Goal: Task Accomplishment & Management: Complete application form

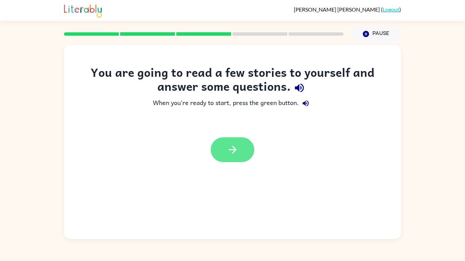
click at [239, 149] on button "button" at bounding box center [233, 149] width 44 height 25
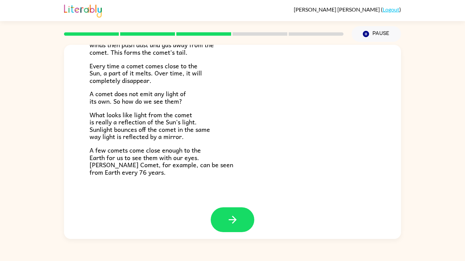
scroll to position [141, 0]
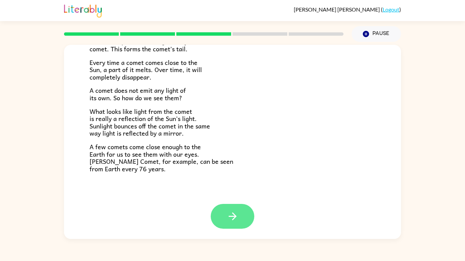
click at [237, 222] on icon "button" at bounding box center [232, 217] width 12 height 12
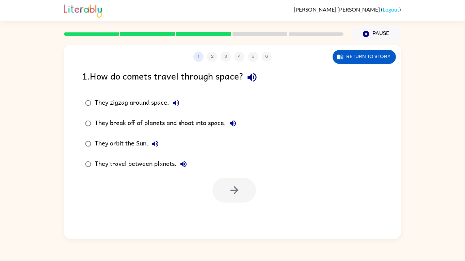
scroll to position [0, 0]
click at [258, 82] on icon "button" at bounding box center [252, 77] width 12 height 12
click at [255, 80] on icon "button" at bounding box center [252, 77] width 12 height 12
click at [236, 123] on icon "button" at bounding box center [233, 123] width 6 height 6
click at [170, 172] on label "They travel between planets." at bounding box center [160, 164] width 165 height 20
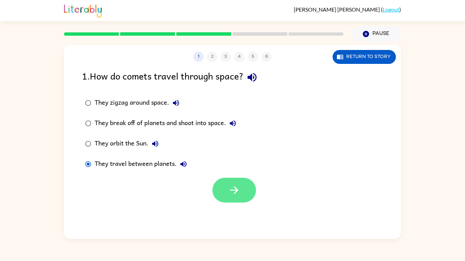
click at [236, 195] on icon "button" at bounding box center [234, 190] width 12 height 12
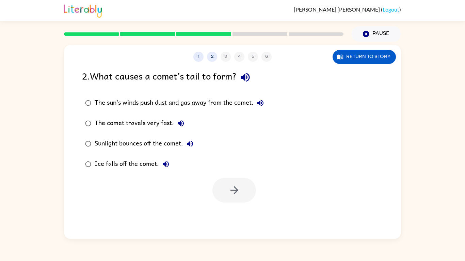
click at [250, 74] on icon "button" at bounding box center [245, 77] width 12 height 12
click at [180, 124] on icon "button" at bounding box center [181, 123] width 6 height 6
click at [267, 105] on button "The sun’s winds push dust and gas away from the comet." at bounding box center [260, 103] width 14 height 14
click at [229, 105] on div "The sun’s winds push dust and gas away from the comet." at bounding box center [181, 103] width 172 height 14
click at [239, 183] on button "button" at bounding box center [234, 190] width 44 height 25
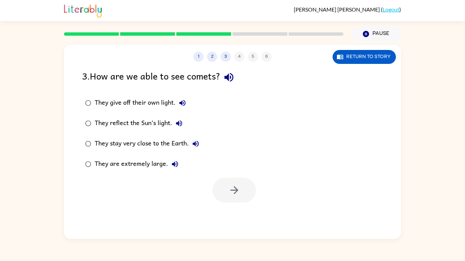
click at [229, 82] on icon "button" at bounding box center [229, 77] width 12 height 12
click at [178, 103] on icon "button" at bounding box center [182, 103] width 8 height 8
click at [171, 103] on div "They give off their own light." at bounding box center [142, 103] width 95 height 14
click at [233, 202] on button "button" at bounding box center [234, 190] width 44 height 25
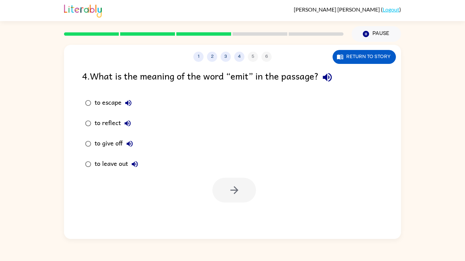
click at [331, 72] on icon "button" at bounding box center [327, 77] width 12 height 12
click at [325, 82] on icon "button" at bounding box center [327, 77] width 12 height 12
click at [331, 80] on icon "button" at bounding box center [326, 77] width 9 height 9
click at [121, 122] on button "to reflect" at bounding box center [128, 124] width 14 height 14
click at [112, 123] on div "to reflect" at bounding box center [115, 124] width 40 height 14
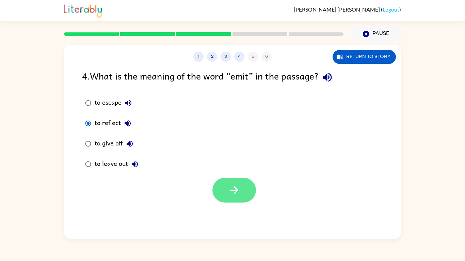
click at [234, 189] on icon "button" at bounding box center [234, 190] width 12 height 12
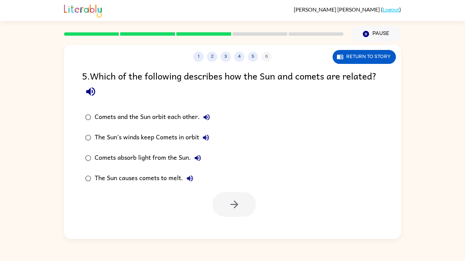
click at [82, 97] on div "5 . Which of the following describes how the Sun and comets are related?" at bounding box center [232, 85] width 301 height 32
click at [93, 96] on icon "button" at bounding box center [91, 92] width 12 height 12
click at [212, 122] on button "Comets and the Sun orbit each other." at bounding box center [207, 118] width 14 height 14
click at [208, 143] on button "The Sun’s winds keep Comets in orbit" at bounding box center [206, 138] width 14 height 14
click at [203, 159] on button "Comets absorb light from the Sun." at bounding box center [198, 158] width 14 height 14
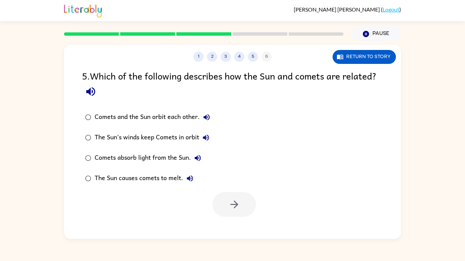
click at [193, 181] on icon "button" at bounding box center [190, 178] width 8 height 8
click at [186, 118] on div "Comets and the Sun orbit each other." at bounding box center [154, 118] width 119 height 14
click at [236, 206] on icon "button" at bounding box center [234, 205] width 8 height 8
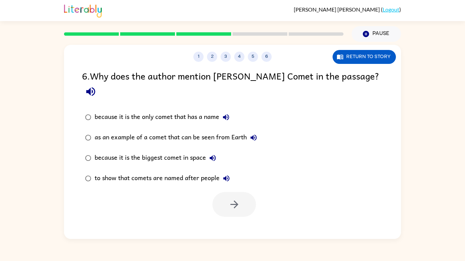
click at [99, 85] on button "button" at bounding box center [90, 91] width 17 height 17
click at [233, 111] on div "because it is the only comet that has a name" at bounding box center [164, 118] width 138 height 14
click at [228, 114] on icon "button" at bounding box center [226, 117] width 6 height 6
click at [257, 134] on icon "button" at bounding box center [253, 138] width 8 height 8
click at [219, 151] on div "because it is the biggest comet in space" at bounding box center [157, 158] width 125 height 14
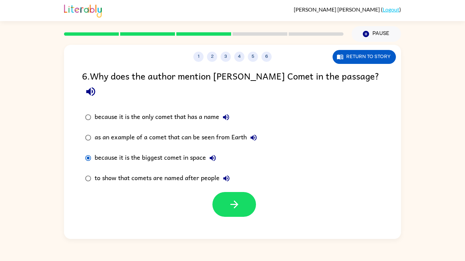
click at [214, 151] on button "because it is the biggest comet in space" at bounding box center [213, 158] width 14 height 14
click at [236, 168] on label "to show that comets are named after people" at bounding box center [170, 178] width 185 height 20
click at [231, 172] on button "to show that comets are named after people" at bounding box center [226, 179] width 14 height 14
click at [212, 151] on button "because it is the biggest comet in space" at bounding box center [213, 158] width 14 height 14
click at [240, 131] on div "as an example of a comet that can be seen from Earth" at bounding box center [178, 138] width 166 height 14
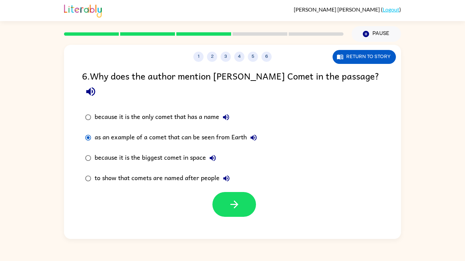
click at [238, 132] on label "as an example of a comet that can be seen from Earth" at bounding box center [170, 138] width 185 height 20
click at [245, 192] on button "button" at bounding box center [234, 204] width 44 height 25
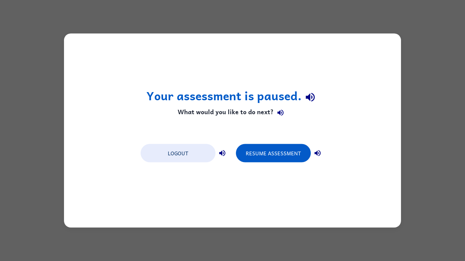
click at [312, 96] on icon "button" at bounding box center [310, 97] width 12 height 12
click at [287, 158] on button "Resume Assessment" at bounding box center [273, 153] width 75 height 18
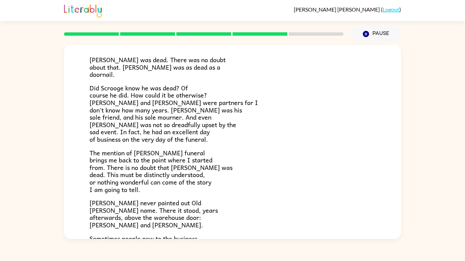
click at [212, 98] on p "Did Scrooge know he was dead? Of course he did. How could it be otherwise? [PER…" at bounding box center [232, 113] width 286 height 59
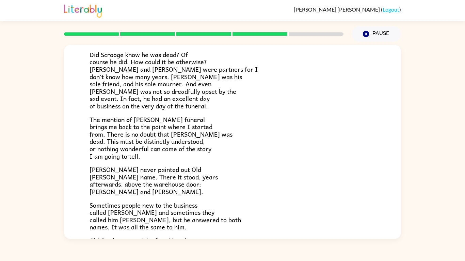
scroll to position [84, 0]
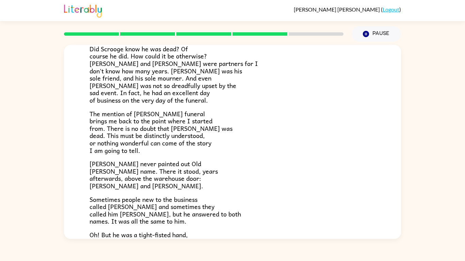
click at [170, 162] on span "[PERSON_NAME] never painted out Old [PERSON_NAME] name. There it stood, years a…" at bounding box center [153, 175] width 128 height 32
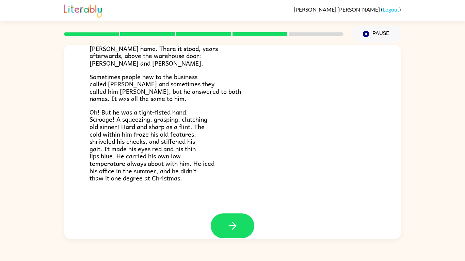
scroll to position [216, 0]
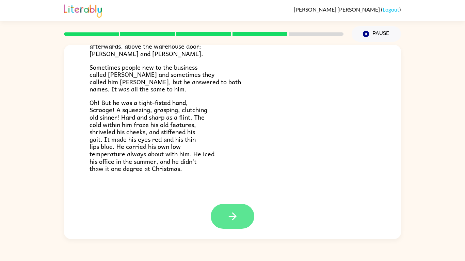
click at [221, 214] on button "button" at bounding box center [233, 216] width 44 height 25
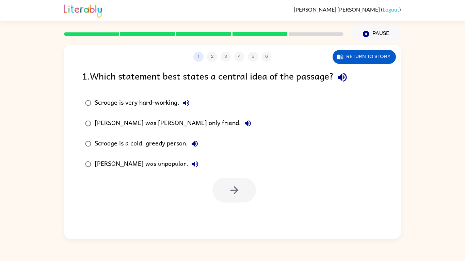
scroll to position [0, 0]
click at [340, 78] on icon "button" at bounding box center [341, 77] width 9 height 9
click at [188, 103] on icon "button" at bounding box center [186, 103] width 8 height 8
click at [243, 119] on icon "button" at bounding box center [247, 123] width 8 height 8
click at [194, 142] on icon "button" at bounding box center [194, 144] width 8 height 8
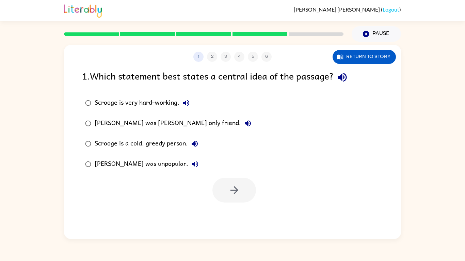
click at [191, 165] on icon "button" at bounding box center [195, 164] width 8 height 8
click at [180, 121] on div "[PERSON_NAME] was [PERSON_NAME] only friend." at bounding box center [175, 124] width 160 height 14
click at [223, 182] on button "button" at bounding box center [234, 190] width 44 height 25
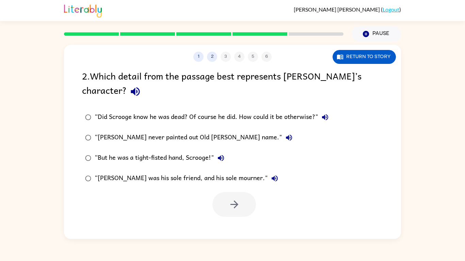
click at [131, 91] on icon "button" at bounding box center [135, 91] width 9 height 9
click at [328, 114] on icon "button" at bounding box center [325, 117] width 8 height 8
click at [285, 140] on icon "button" at bounding box center [289, 138] width 8 height 8
click at [219, 158] on icon "button" at bounding box center [221, 158] width 6 height 6
click at [271, 178] on icon "button" at bounding box center [274, 178] width 6 height 6
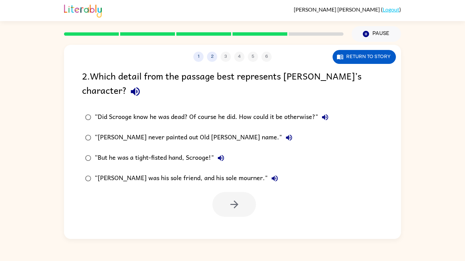
click at [271, 178] on icon "button" at bounding box center [274, 178] width 6 height 6
click at [211, 178] on div "“[PERSON_NAME] was his sole friend, and his sole mourner."" at bounding box center [188, 179] width 187 height 14
click at [241, 206] on button "button" at bounding box center [234, 204] width 44 height 25
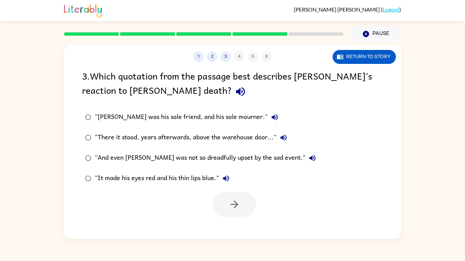
click at [234, 91] on icon "button" at bounding box center [240, 92] width 12 height 12
click at [271, 115] on icon "button" at bounding box center [274, 117] width 6 height 6
click at [284, 139] on icon "button" at bounding box center [283, 138] width 8 height 8
click at [309, 158] on icon "button" at bounding box center [312, 158] width 6 height 6
click at [226, 175] on icon "button" at bounding box center [226, 178] width 8 height 8
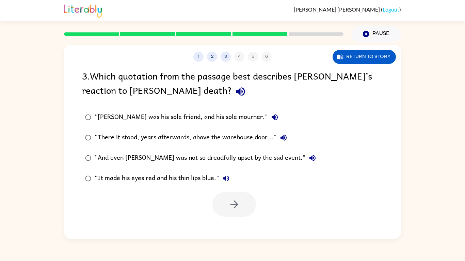
click at [281, 138] on icon "button" at bounding box center [283, 138] width 6 height 6
click at [250, 161] on div "“And even [PERSON_NAME] was not so dreadfully upset by the sad event."" at bounding box center [207, 158] width 224 height 14
click at [243, 192] on button "button" at bounding box center [234, 204] width 44 height 25
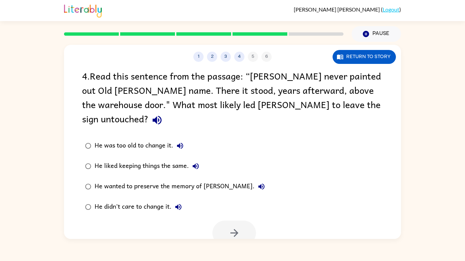
click at [161, 116] on icon "button" at bounding box center [156, 120] width 9 height 9
click at [181, 142] on icon "button" at bounding box center [180, 146] width 8 height 8
click at [199, 162] on icon "button" at bounding box center [195, 166] width 8 height 8
click at [257, 183] on icon "button" at bounding box center [261, 187] width 8 height 8
click at [180, 203] on icon "button" at bounding box center [178, 207] width 8 height 8
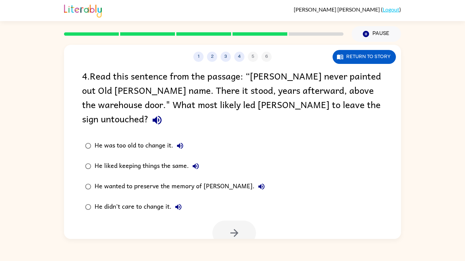
click at [205, 180] on div "He wanted to preserve the memory of [PERSON_NAME]." at bounding box center [181, 187] width 173 height 14
click at [231, 227] on icon "button" at bounding box center [234, 233] width 12 height 12
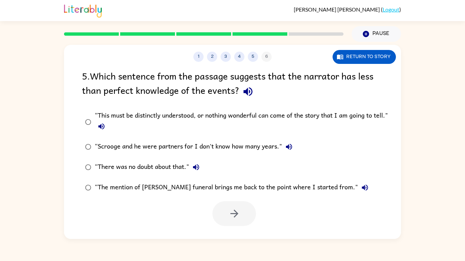
click at [247, 90] on icon "button" at bounding box center [247, 91] width 9 height 9
click at [103, 124] on icon "button" at bounding box center [101, 126] width 8 height 8
click at [225, 163] on label "“There was no doubt about that."" at bounding box center [236, 167] width 317 height 20
click at [290, 144] on icon "button" at bounding box center [289, 147] width 8 height 8
click at [99, 119] on div "“This must be distinctly understood, or nothing wonderful can come of the story…" at bounding box center [243, 122] width 297 height 23
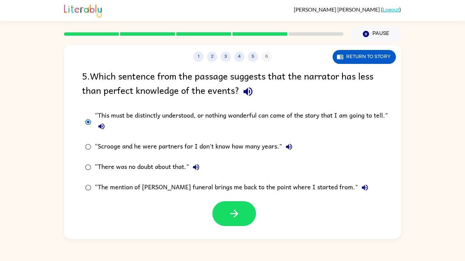
click at [101, 124] on icon "button" at bounding box center [101, 126] width 6 height 6
click at [289, 148] on icon "button" at bounding box center [289, 147] width 8 height 8
click at [199, 165] on icon "button" at bounding box center [196, 167] width 8 height 8
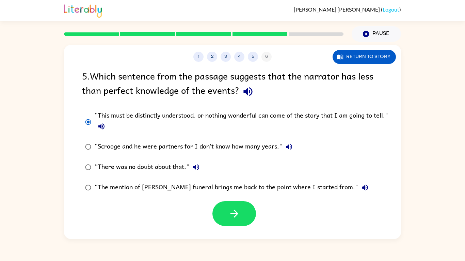
click at [360, 189] on icon "button" at bounding box center [364, 188] width 8 height 8
click at [166, 151] on div "“Scrooge and he were partners for I don't know how many years."" at bounding box center [195, 147] width 201 height 14
click at [250, 211] on button "button" at bounding box center [234, 213] width 44 height 25
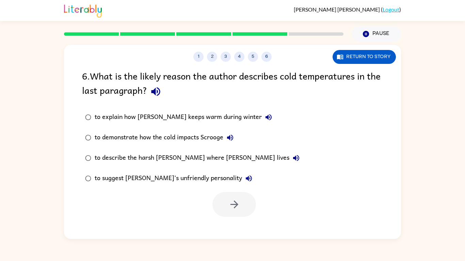
click at [162, 86] on icon "button" at bounding box center [156, 92] width 12 height 12
click at [264, 116] on icon "button" at bounding box center [268, 117] width 8 height 8
click at [232, 133] on button "to demonstrate how the cold impacts Scrooge" at bounding box center [230, 138] width 14 height 14
click at [293, 156] on icon "button" at bounding box center [296, 158] width 6 height 6
click at [245, 175] on icon "button" at bounding box center [249, 178] width 8 height 8
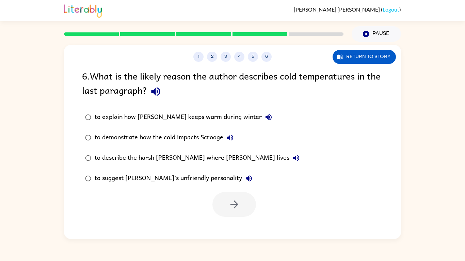
click at [187, 180] on div "to suggest [PERSON_NAME]’s unfriendly personality" at bounding box center [175, 179] width 161 height 14
click at [217, 115] on div "to explain how [PERSON_NAME] keeps warm during winter" at bounding box center [185, 118] width 181 height 14
click at [236, 206] on icon "button" at bounding box center [234, 205] width 12 height 12
